Goal: Check status: Check status

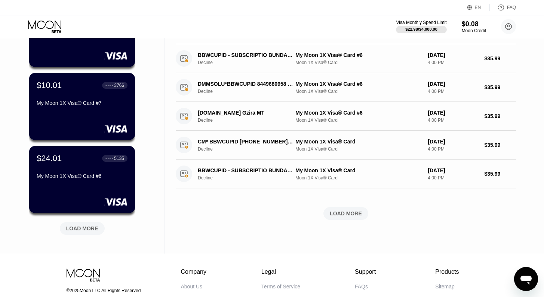
scroll to position [239, 0]
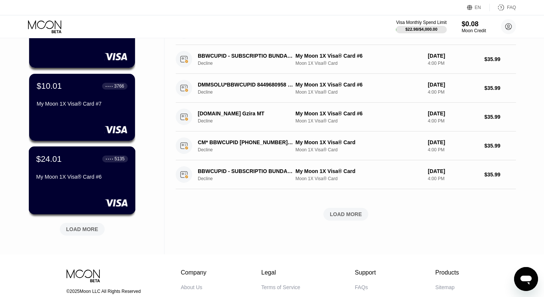
click at [63, 179] on div "My Moon 1X Visa® Card #6" at bounding box center [82, 177] width 92 height 6
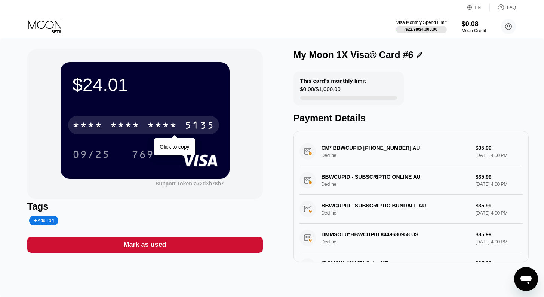
click at [120, 128] on div "* * * *" at bounding box center [125, 126] width 30 height 12
